Goal: Task Accomplishment & Management: Use online tool/utility

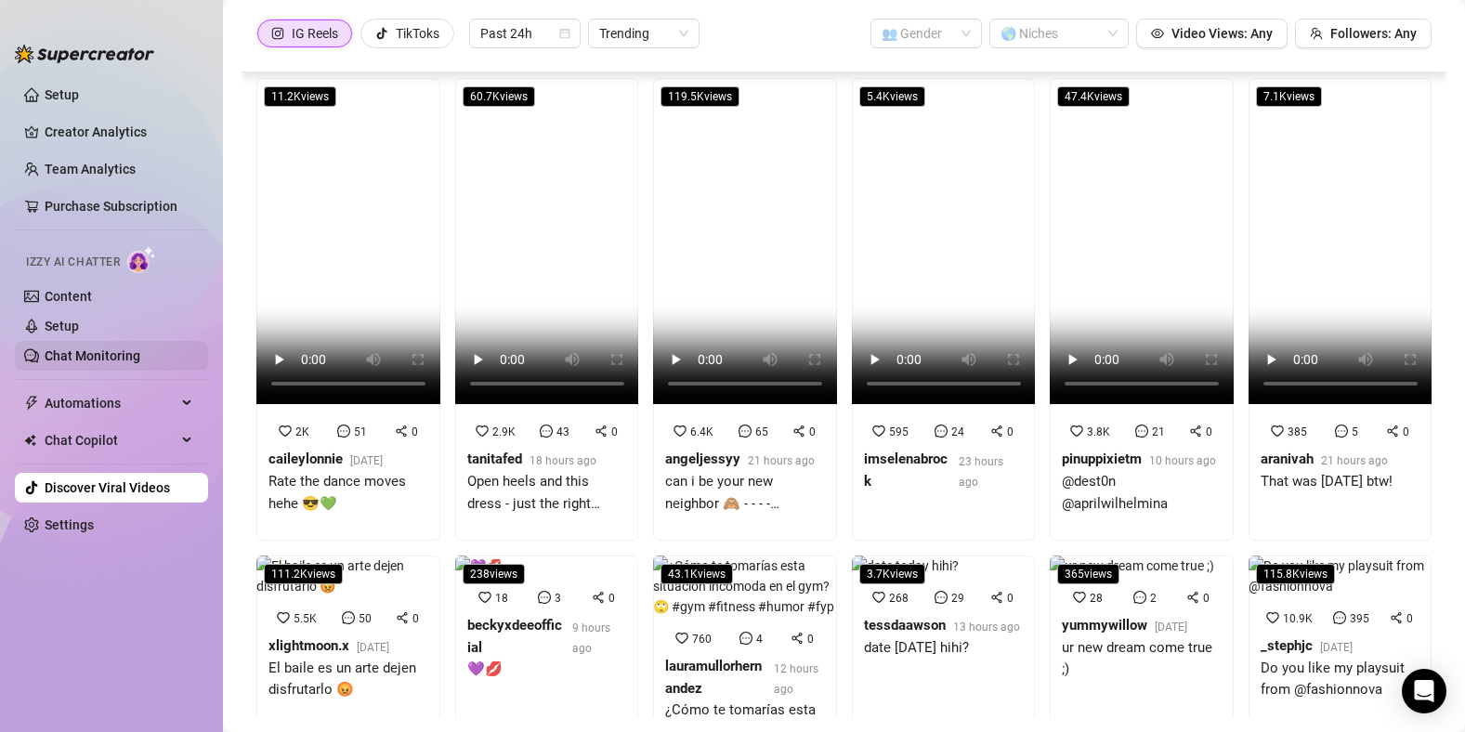
scroll to position [627, 0]
click at [95, 356] on link "Chat Monitoring" at bounding box center [93, 355] width 96 height 15
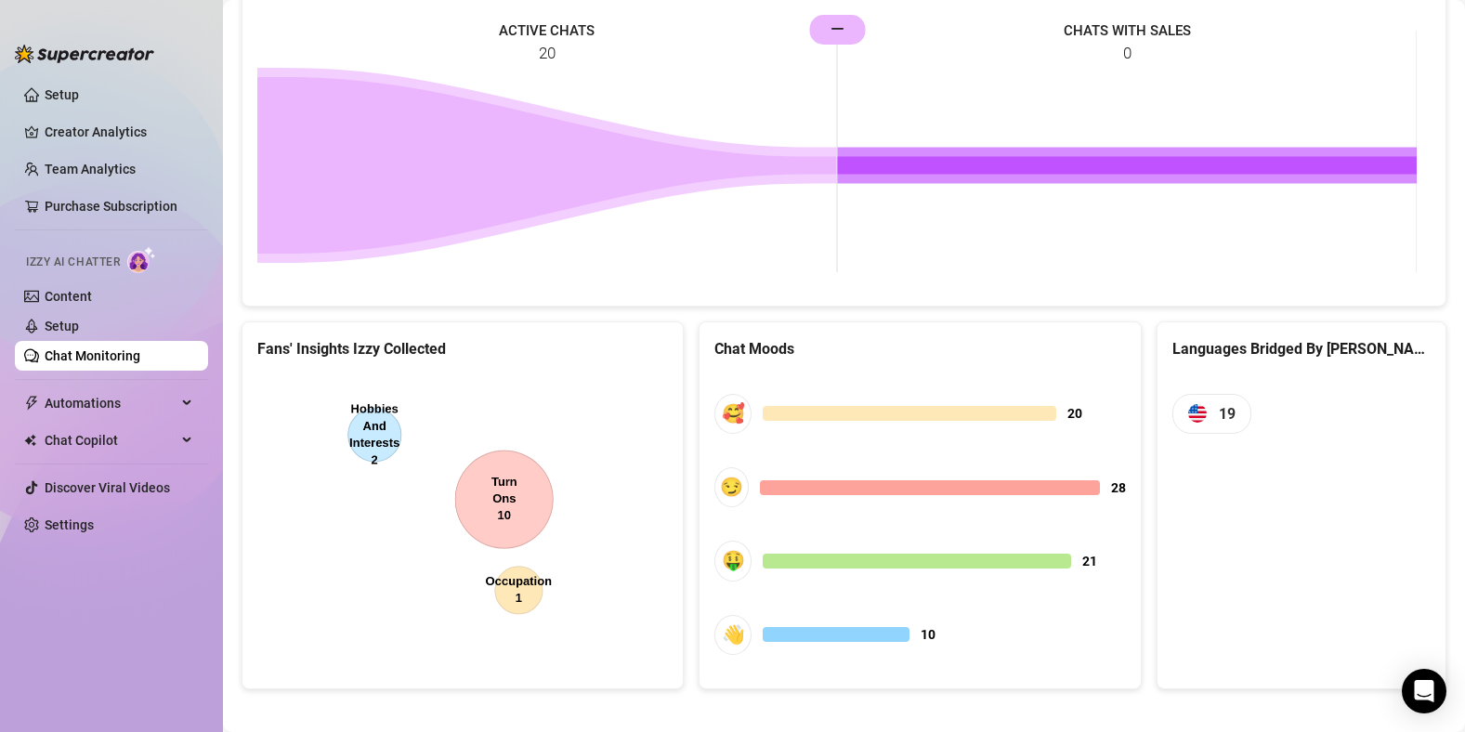
scroll to position [896, 0]
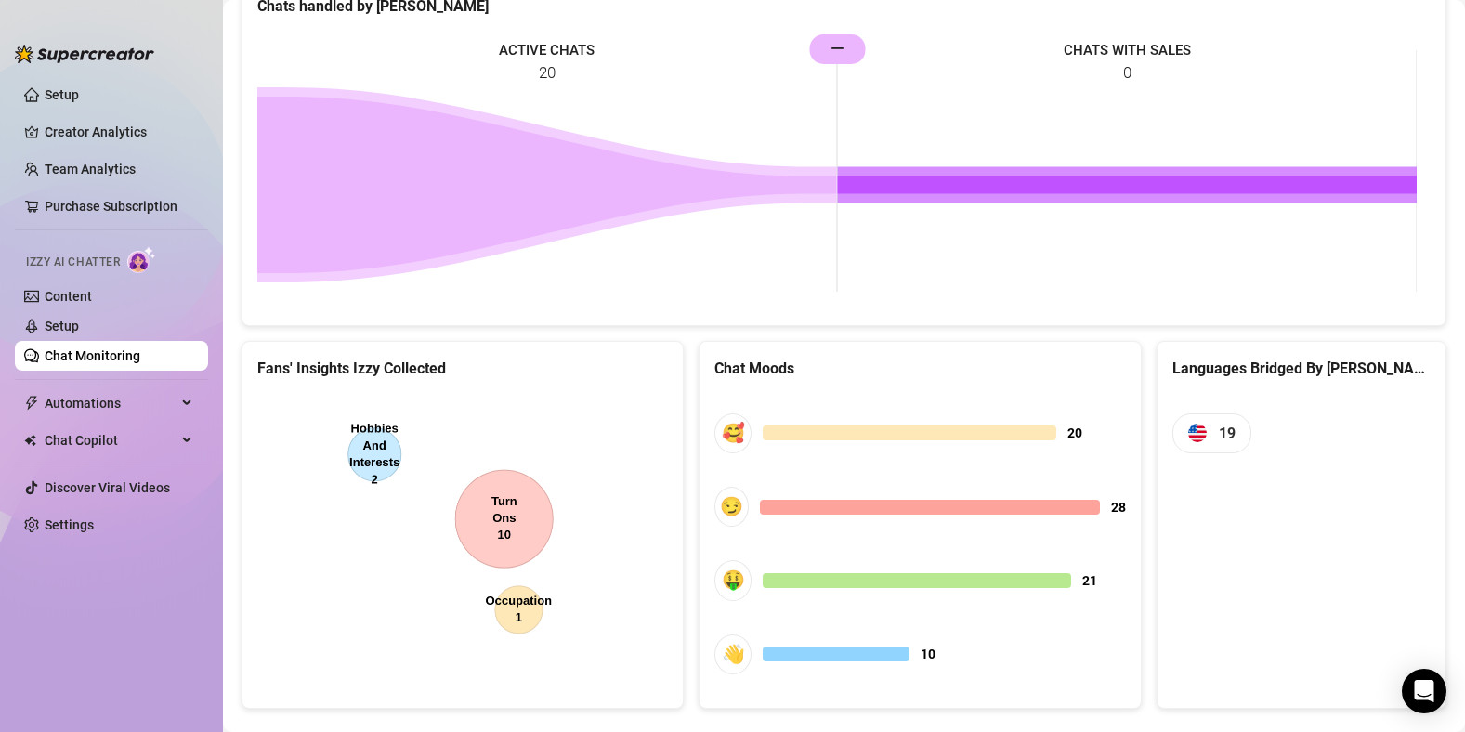
click at [513, 523] on canvas at bounding box center [460, 534] width 406 height 279
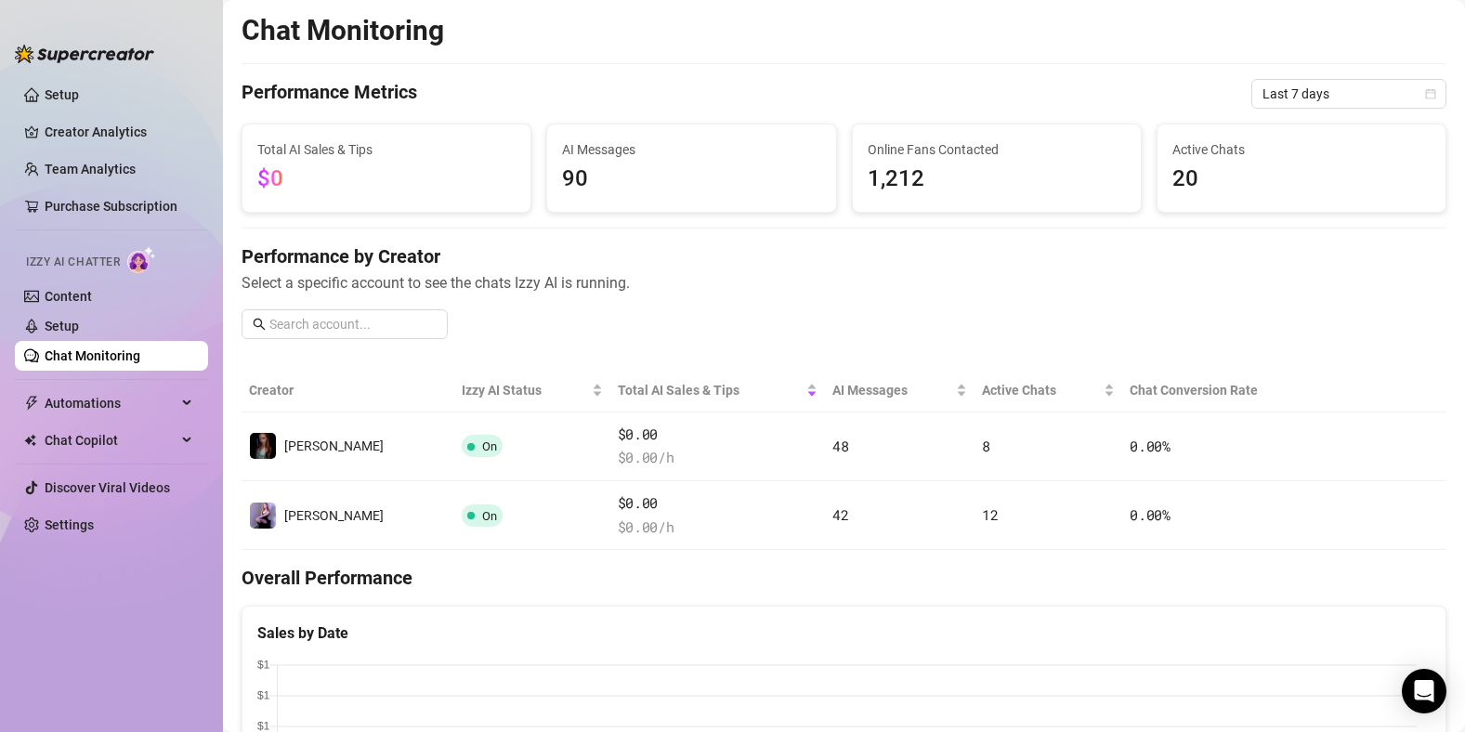
scroll to position [0, 0]
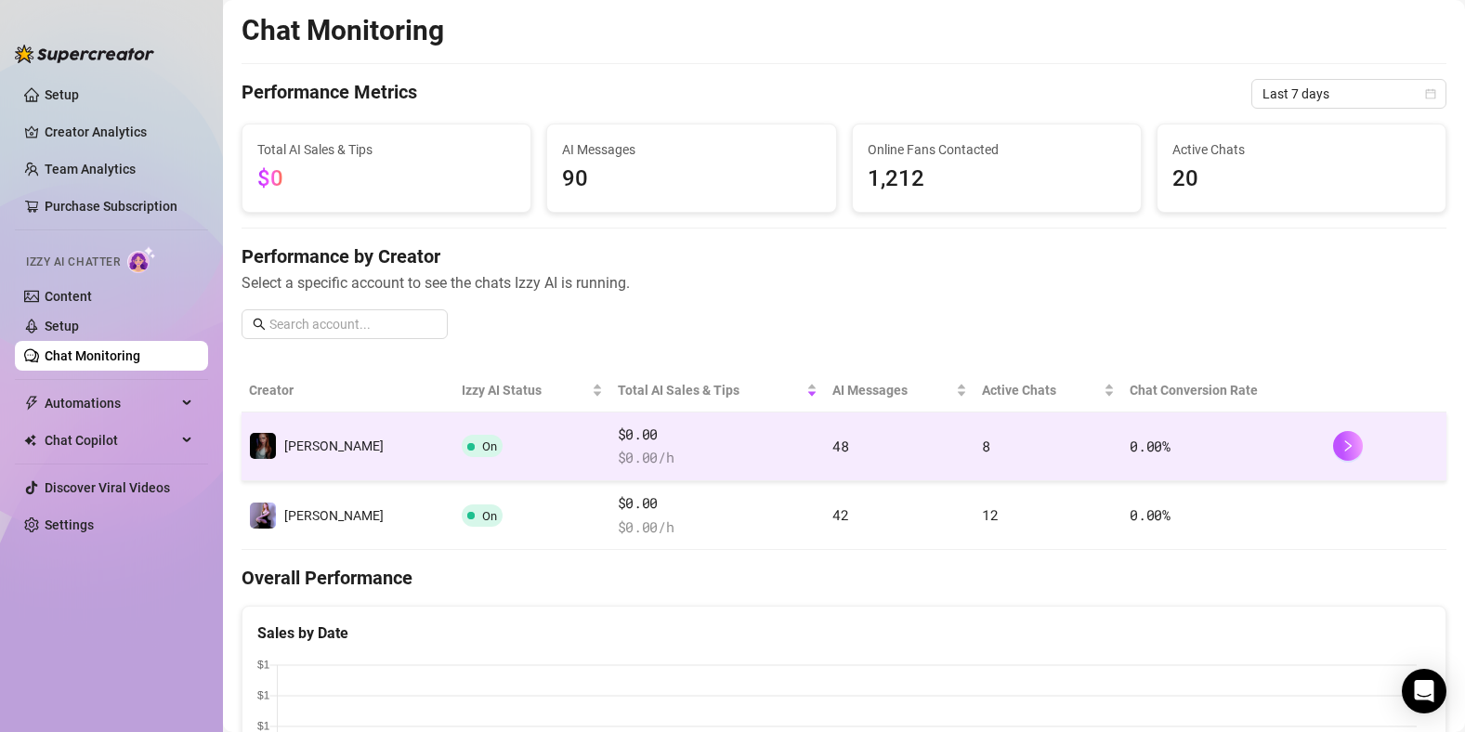
click at [344, 427] on td "[PERSON_NAME]" at bounding box center [347, 446] width 213 height 69
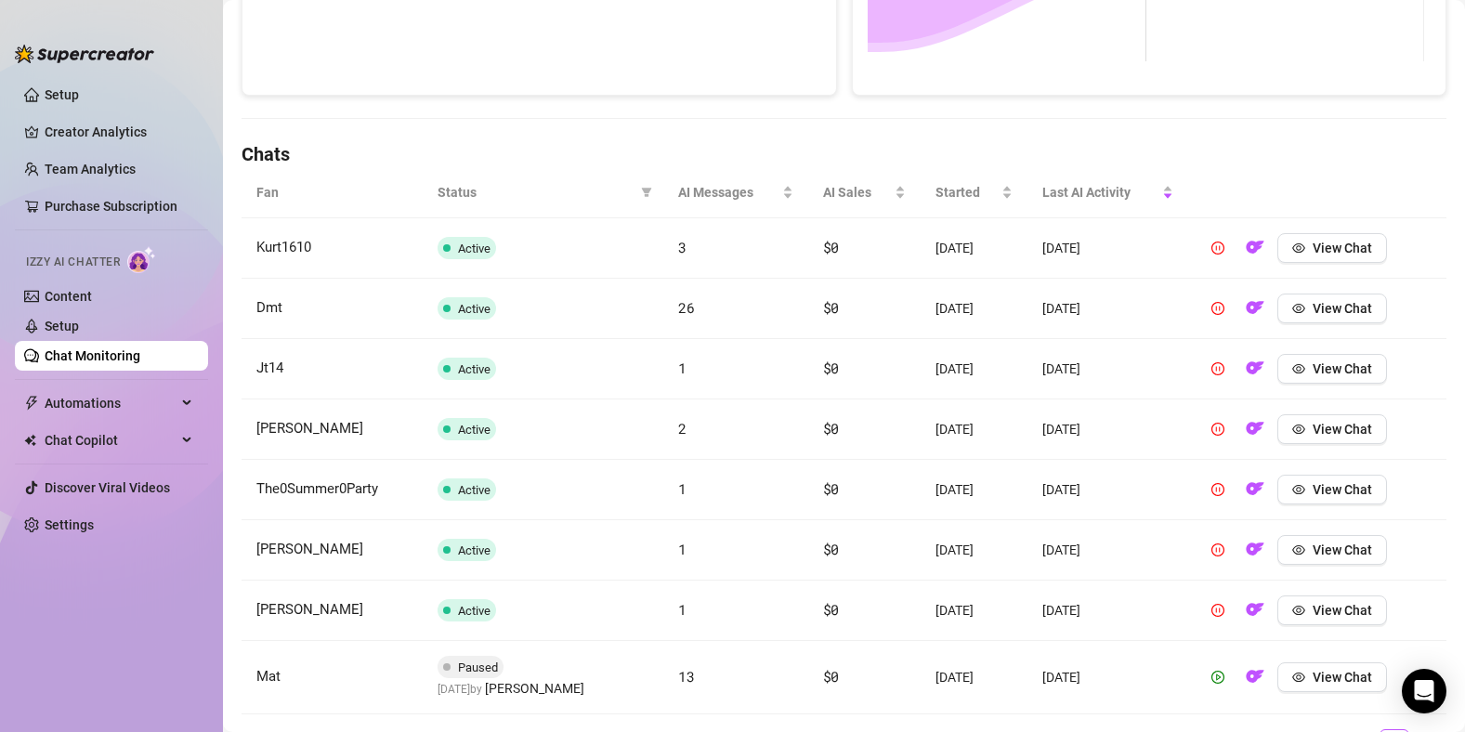
scroll to position [621, 0]
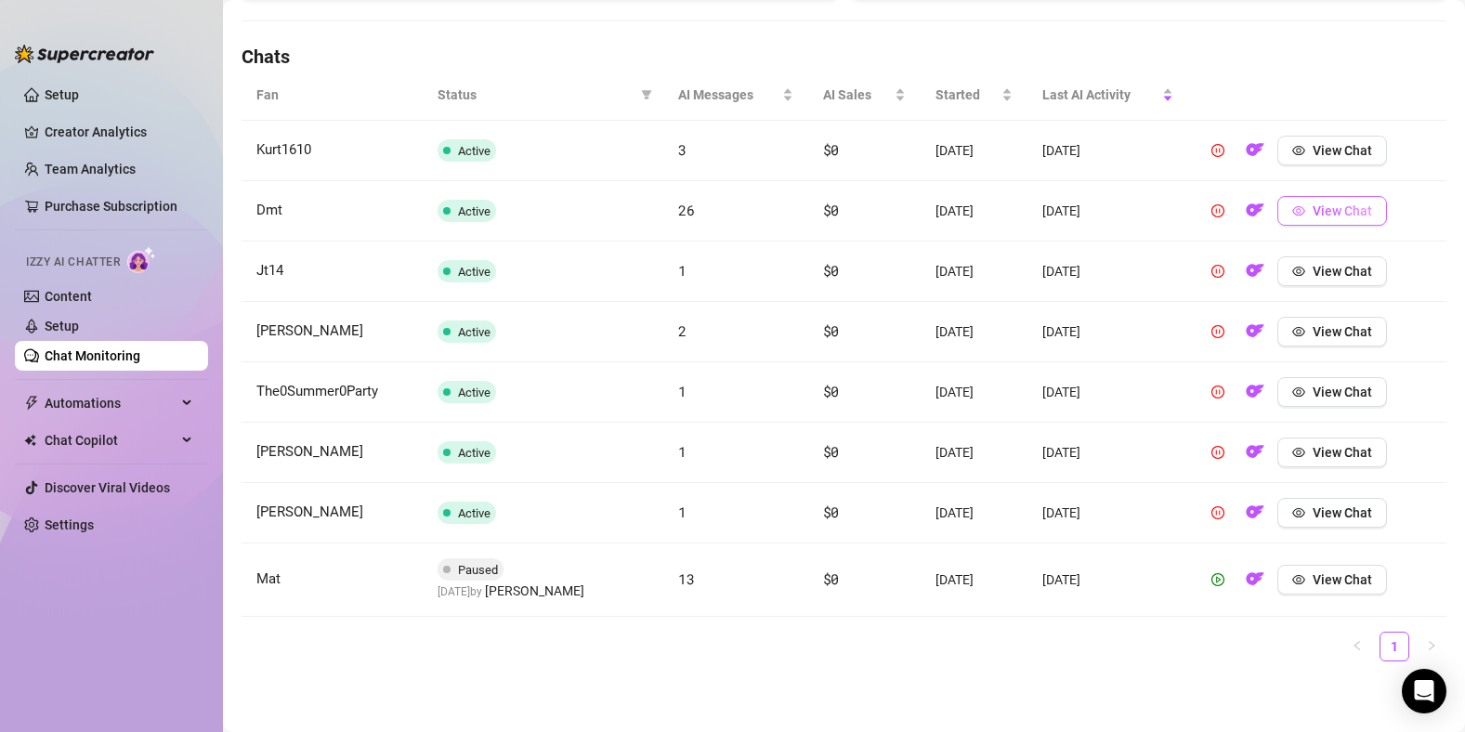
click at [1329, 211] on span "View Chat" at bounding box center [1341, 210] width 59 height 15
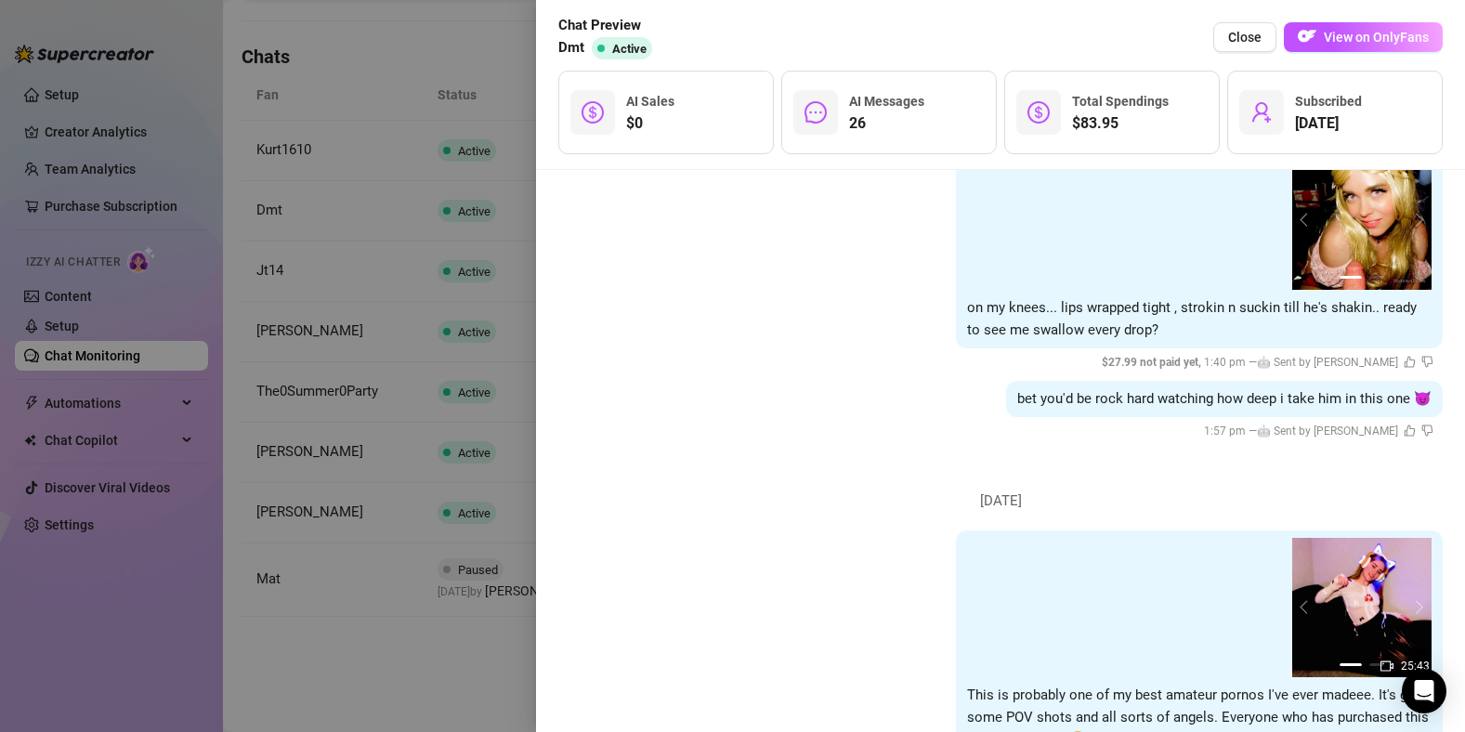
scroll to position [4465, 0]
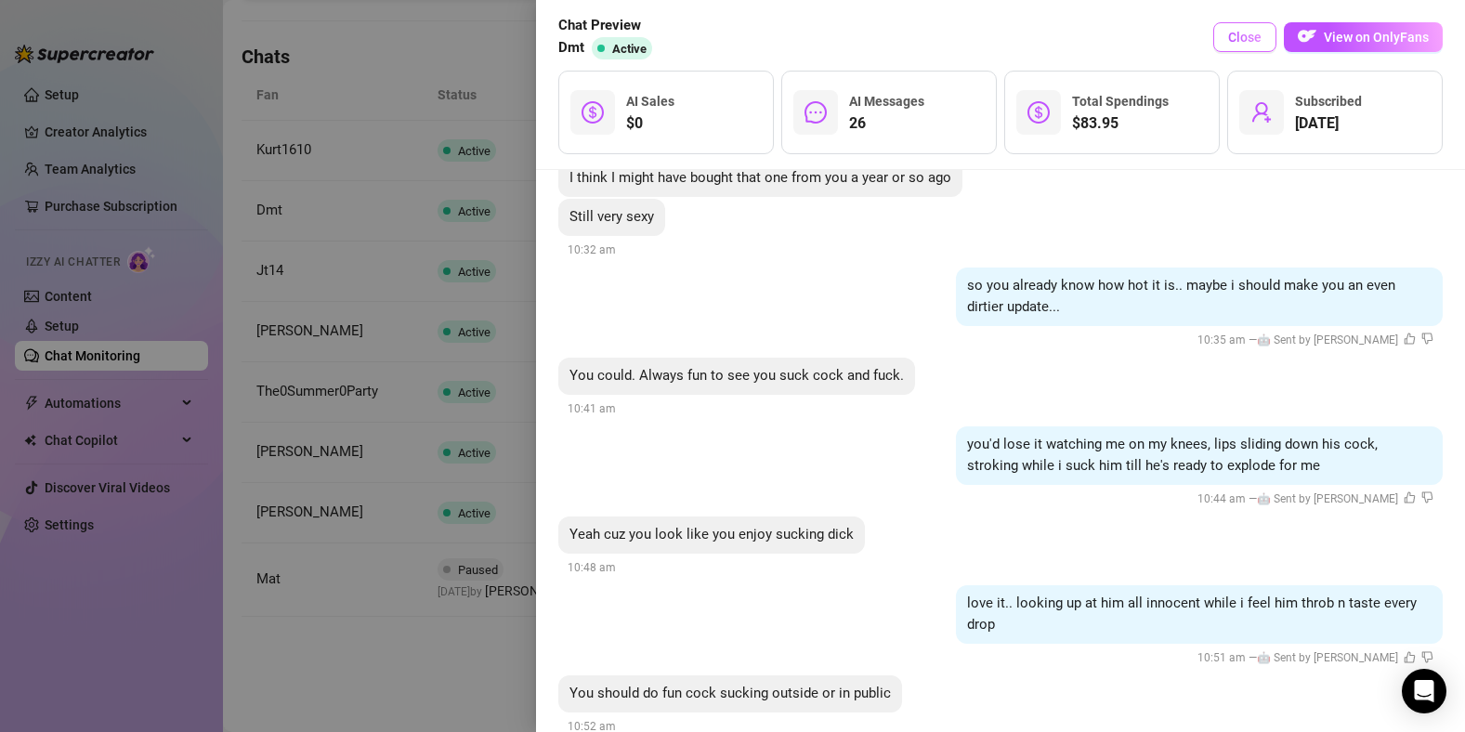
click at [1223, 37] on button "Close" at bounding box center [1244, 37] width 63 height 30
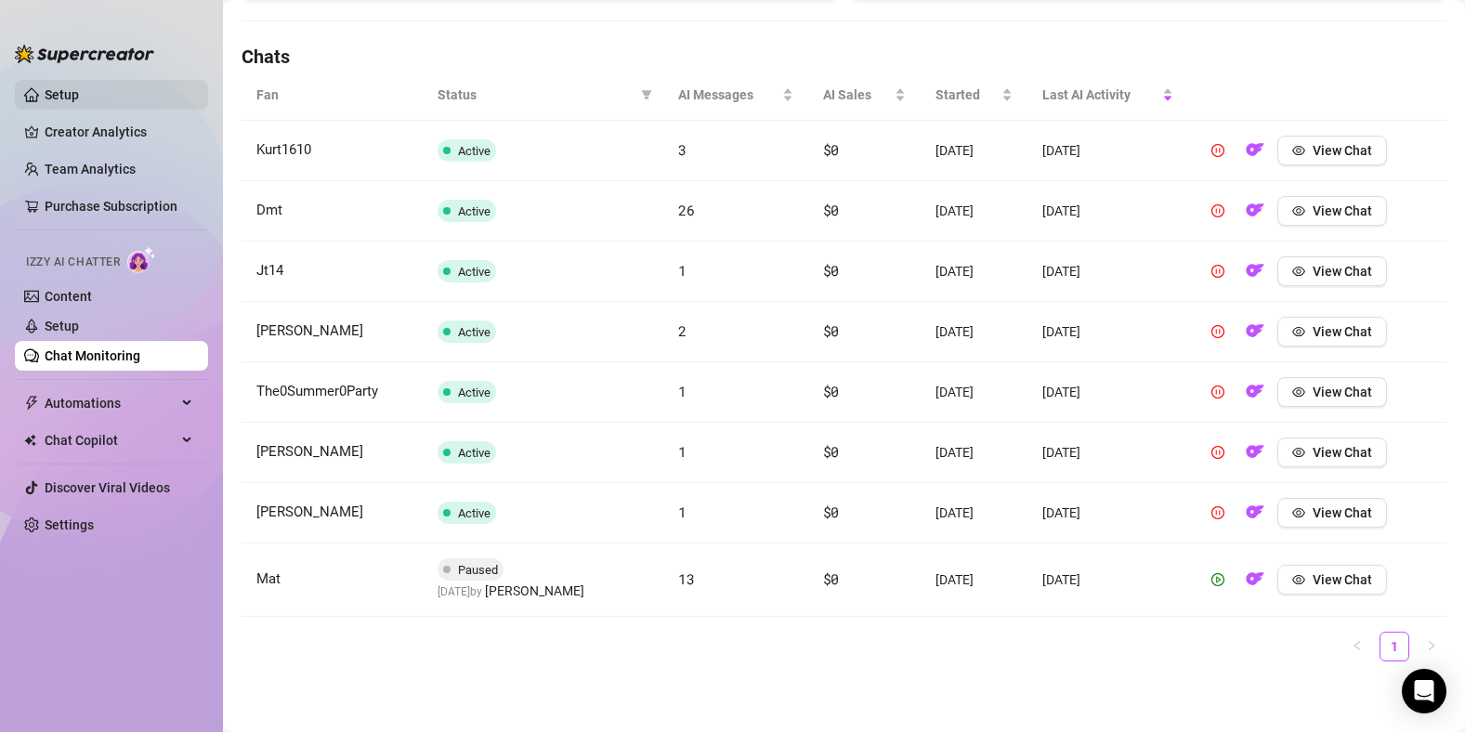
click at [46, 98] on link "Setup" at bounding box center [62, 94] width 34 height 15
